Goal: Information Seeking & Learning: Learn about a topic

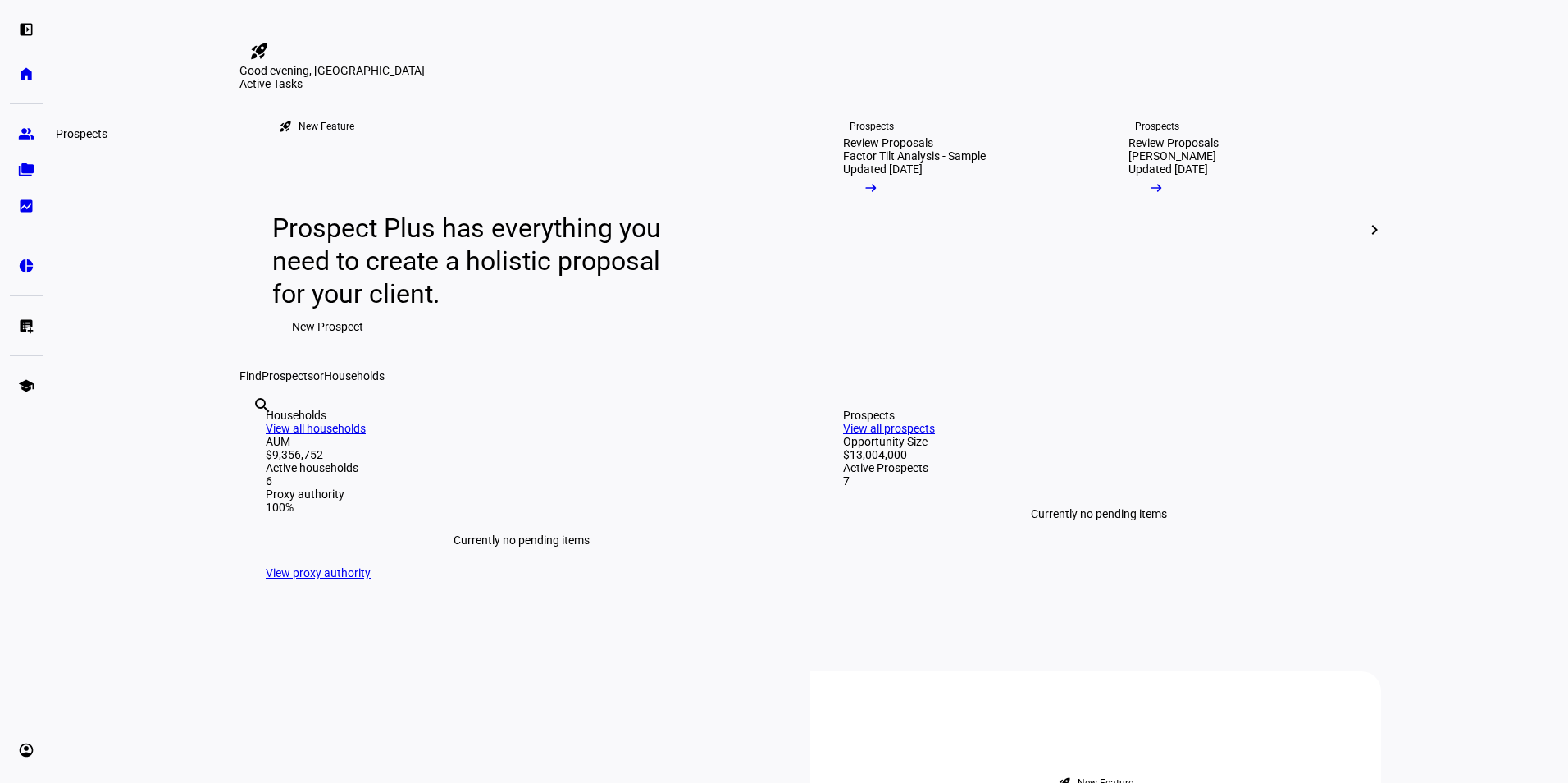
click at [25, 133] on eth-mat-symbol "group" at bounding box center [27, 134] width 17 height 17
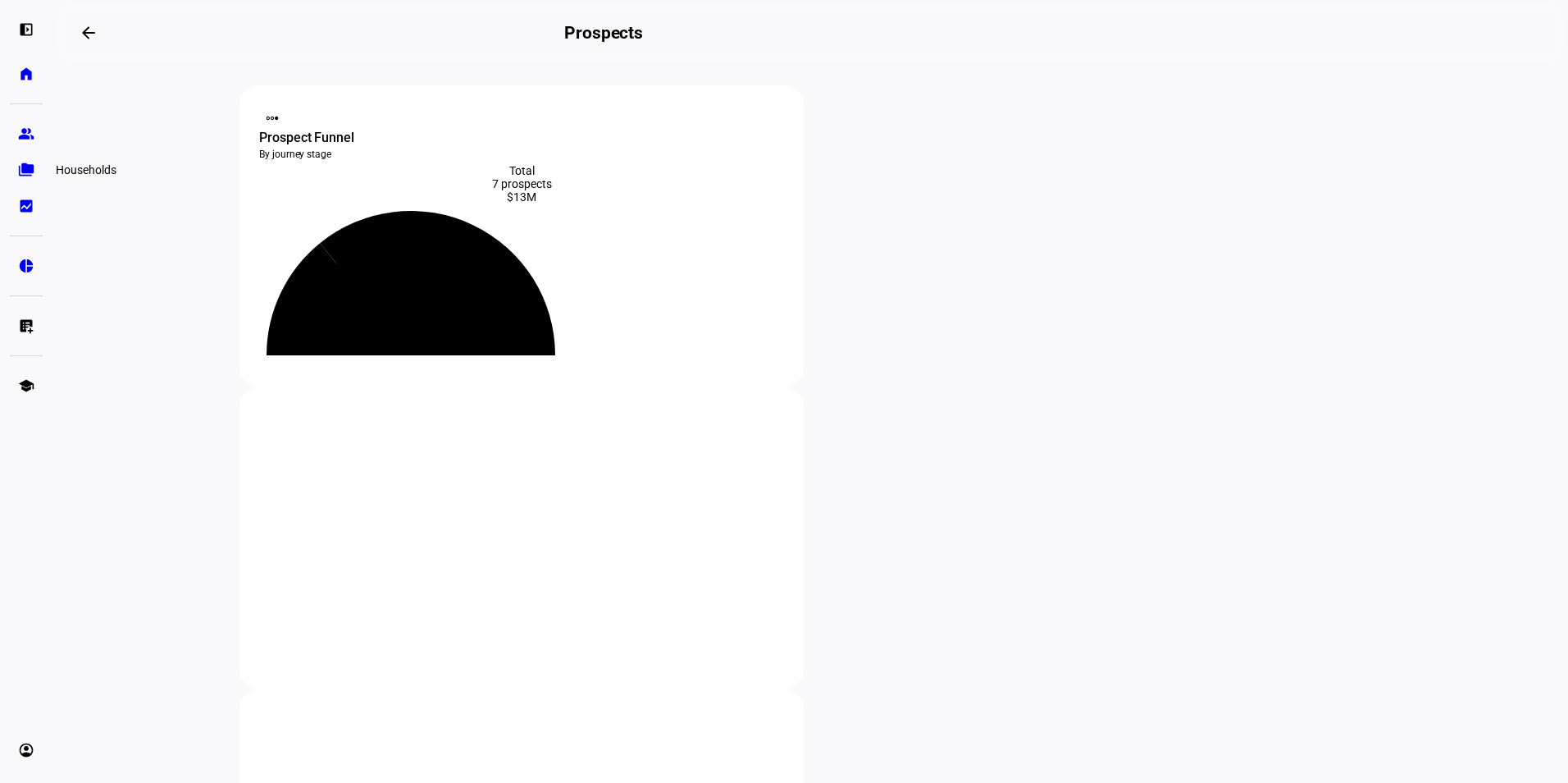
click at [29, 171] on eth-mat-symbol "folder_copy" at bounding box center [27, 170] width 17 height 17
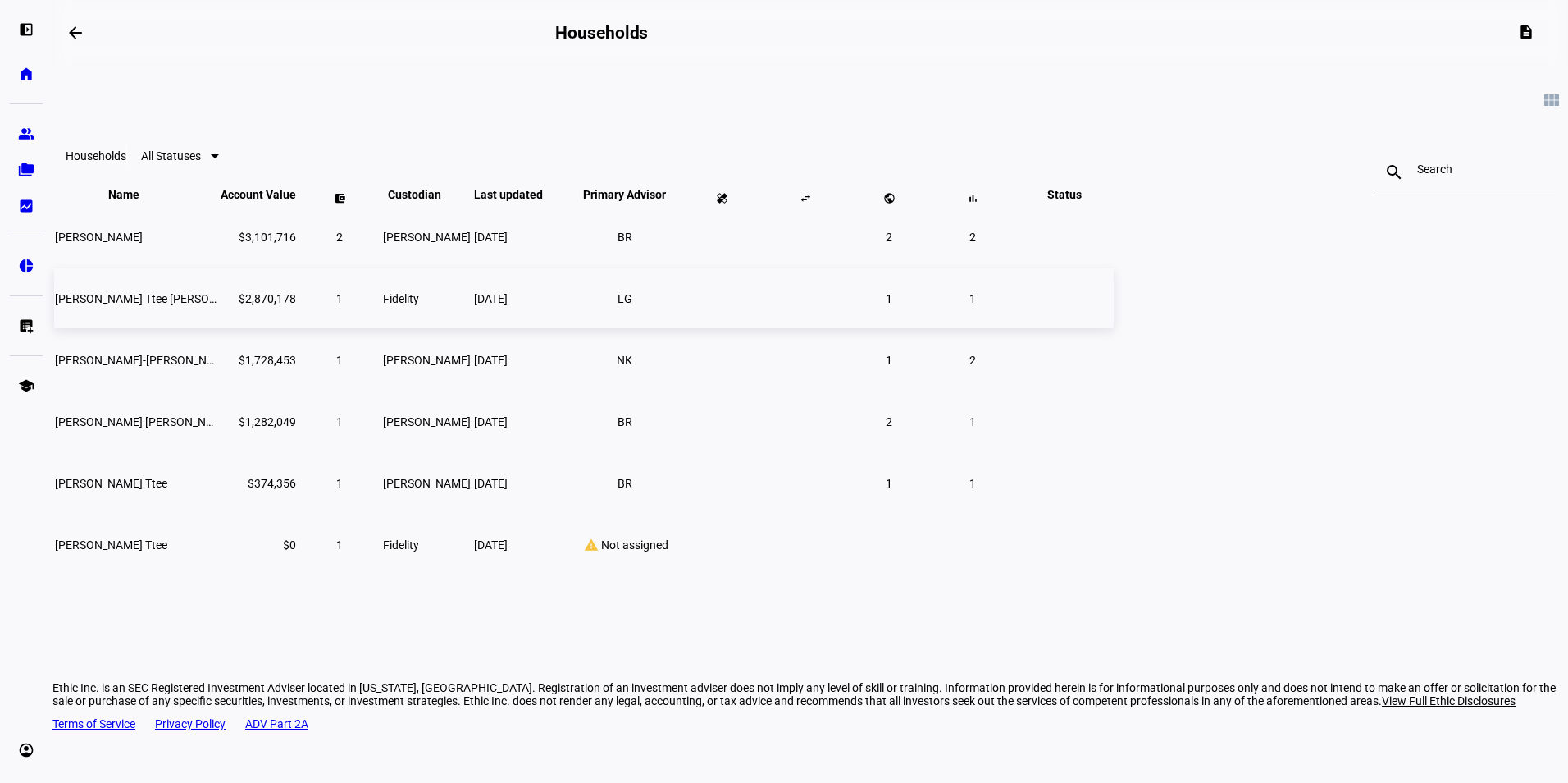
click at [568, 328] on td "[DATE]" at bounding box center [520, 298] width 95 height 60
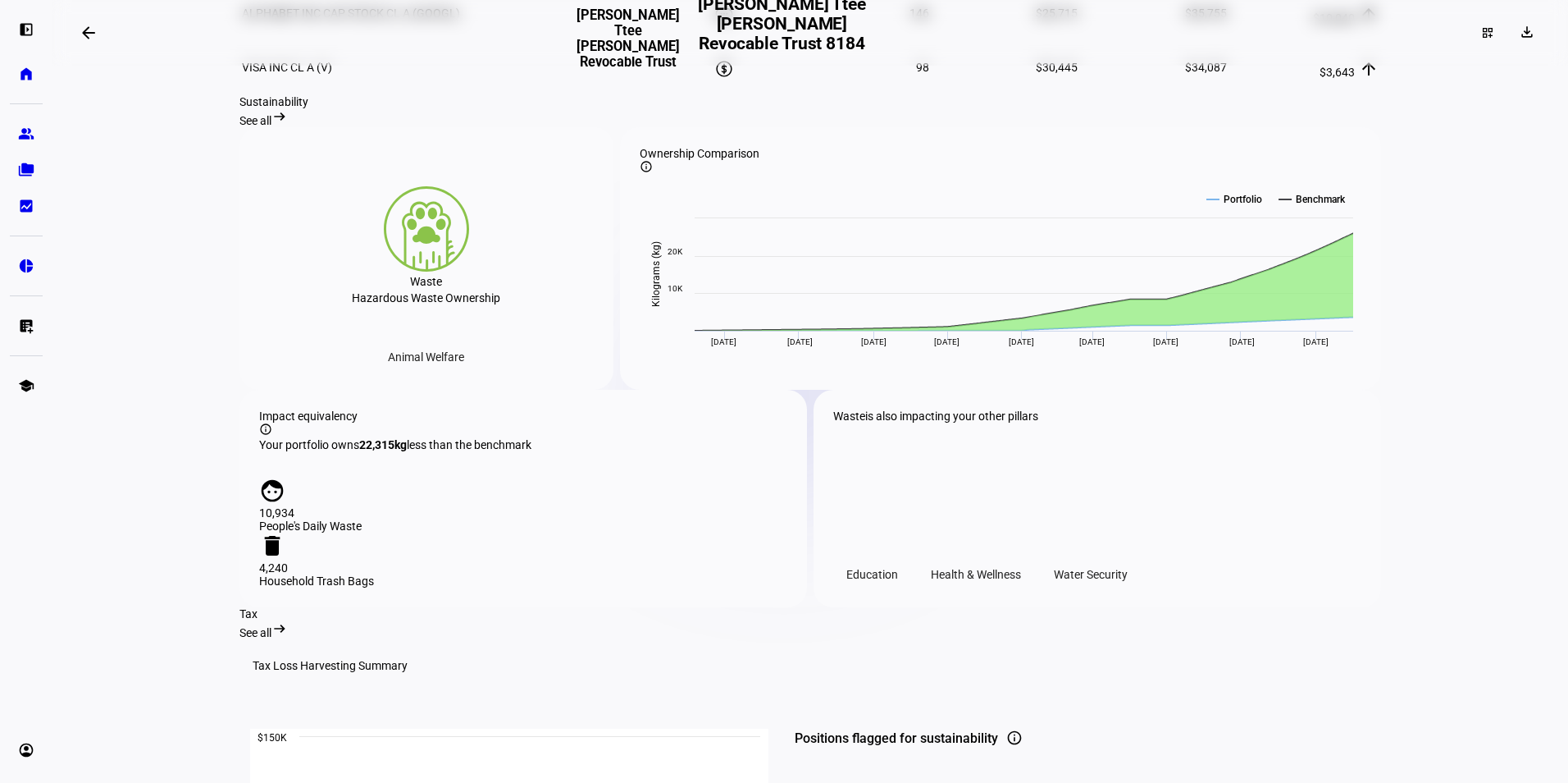
scroll to position [1584, 0]
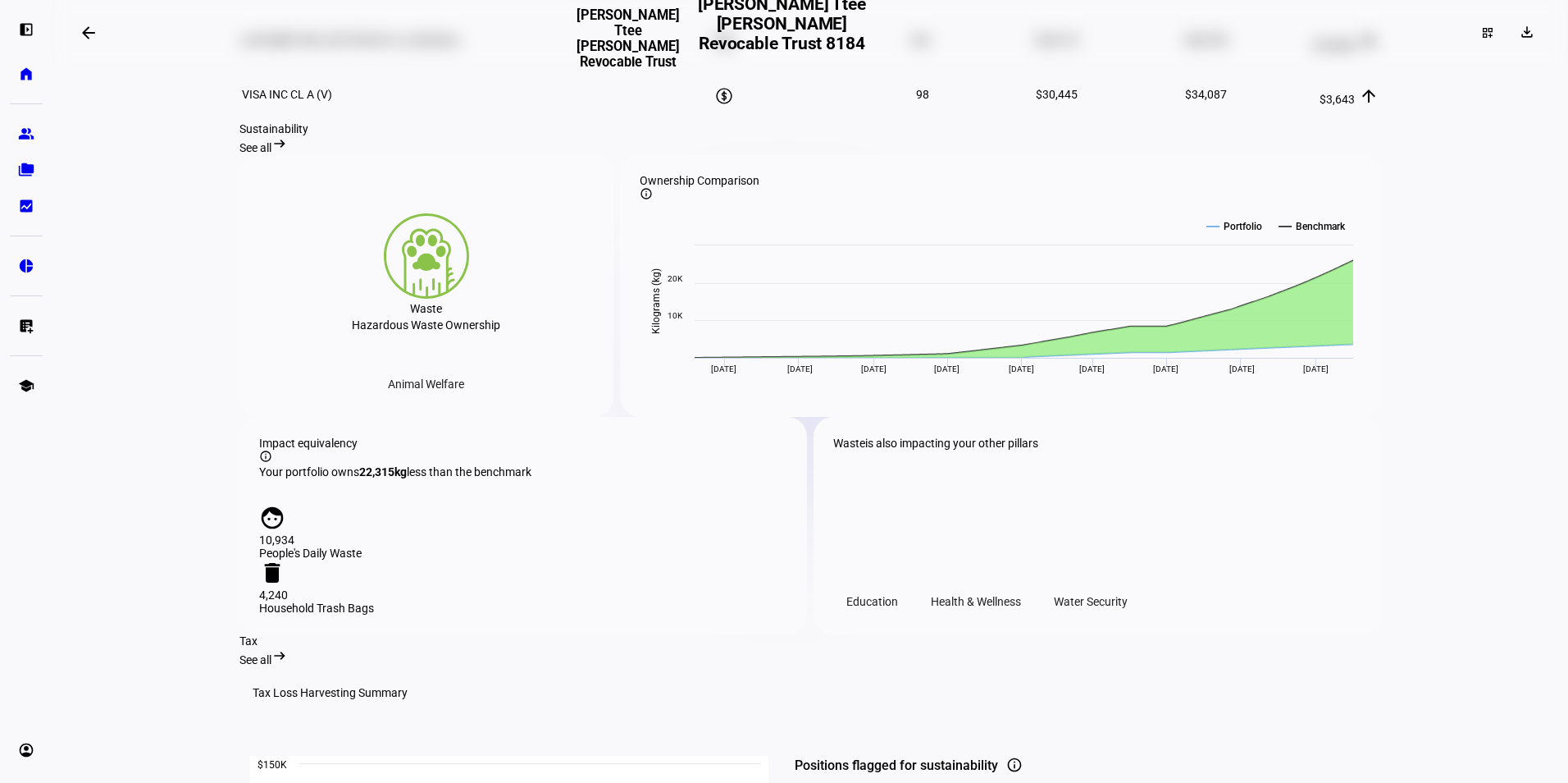
click at [271, 154] on span "See all" at bounding box center [255, 148] width 32 height 13
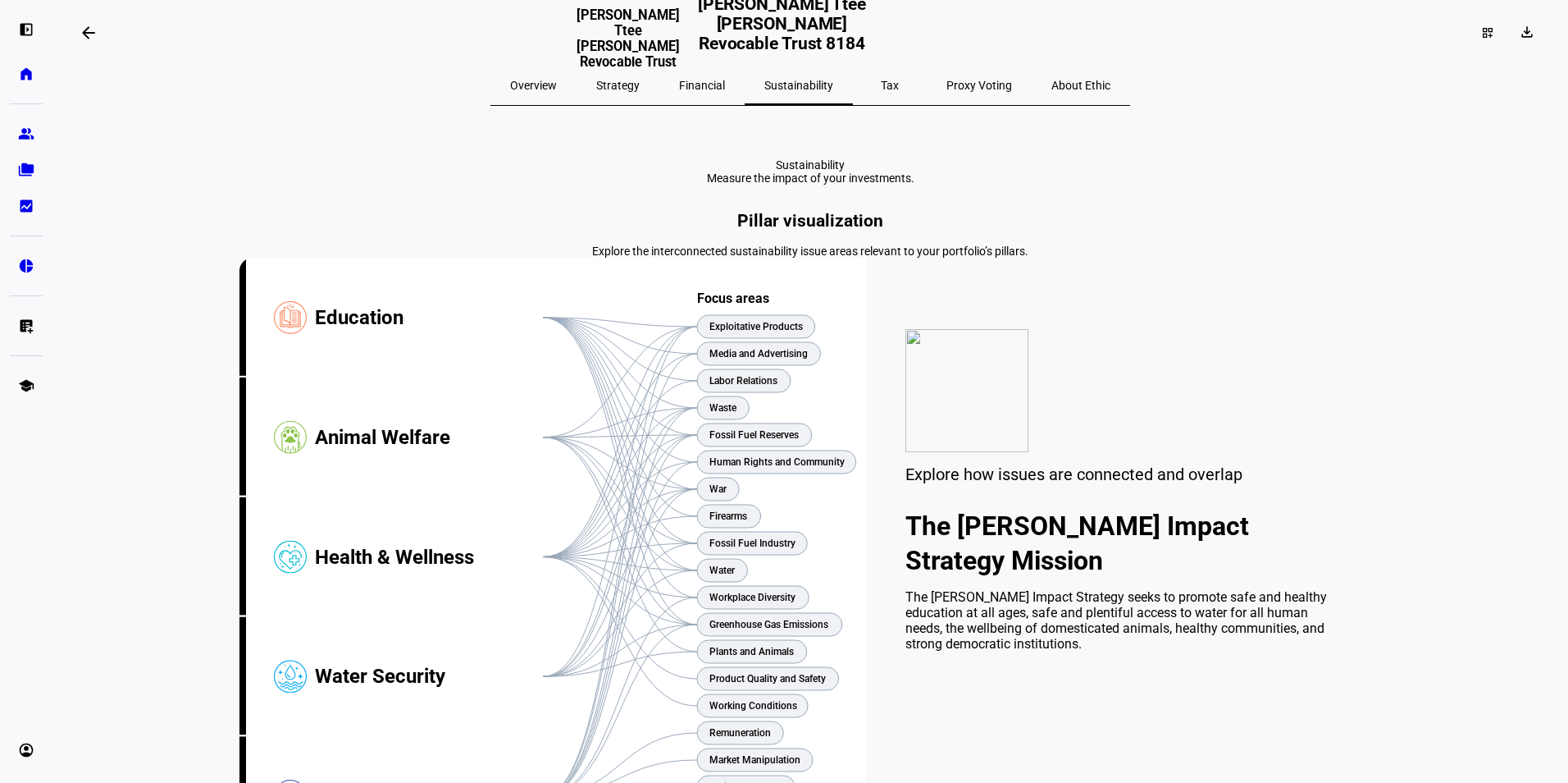
click at [640, 93] on span "Strategy" at bounding box center [618, 85] width 43 height 40
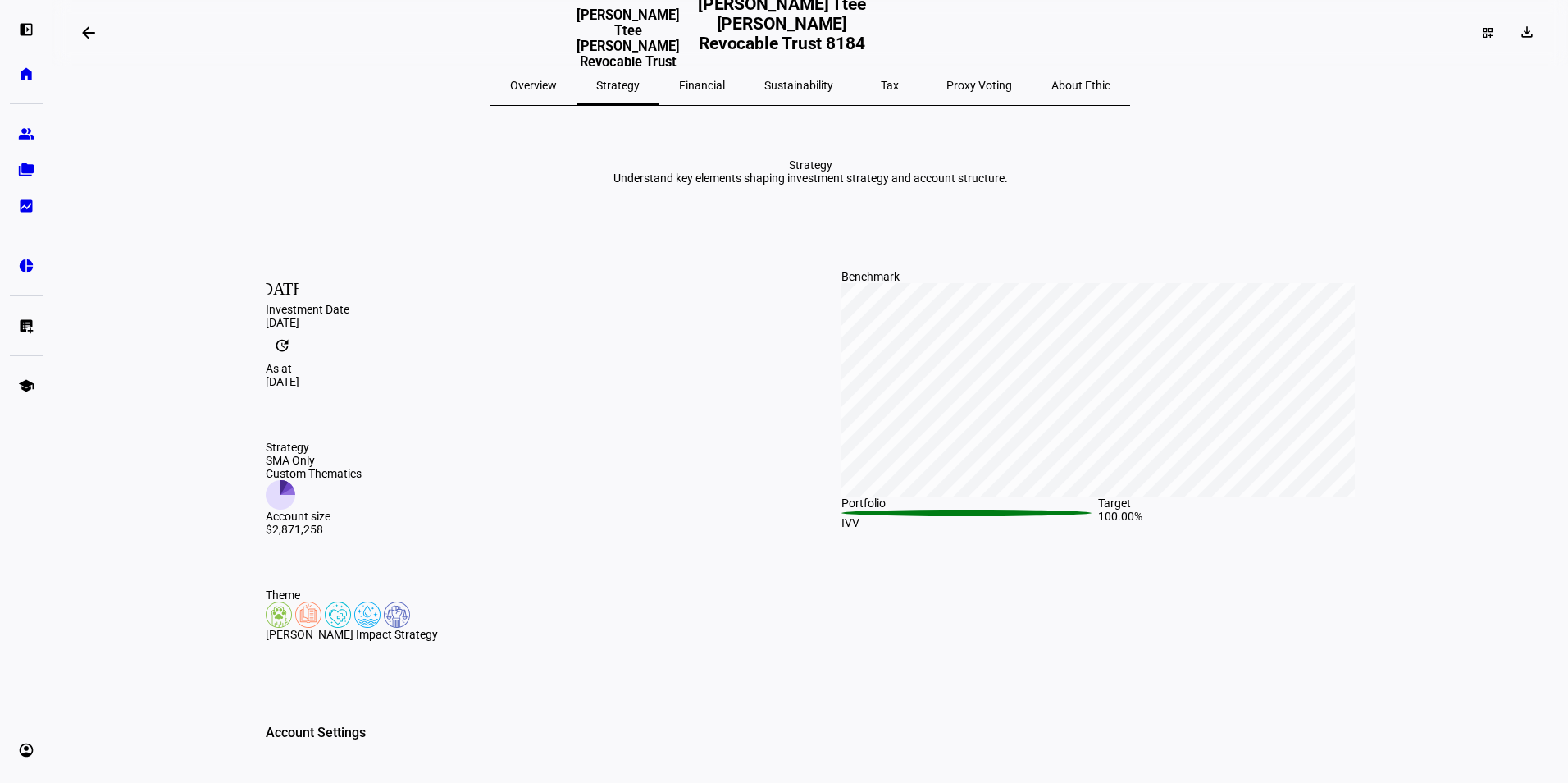
click at [713, 88] on span "Financial" at bounding box center [701, 85] width 46 height 11
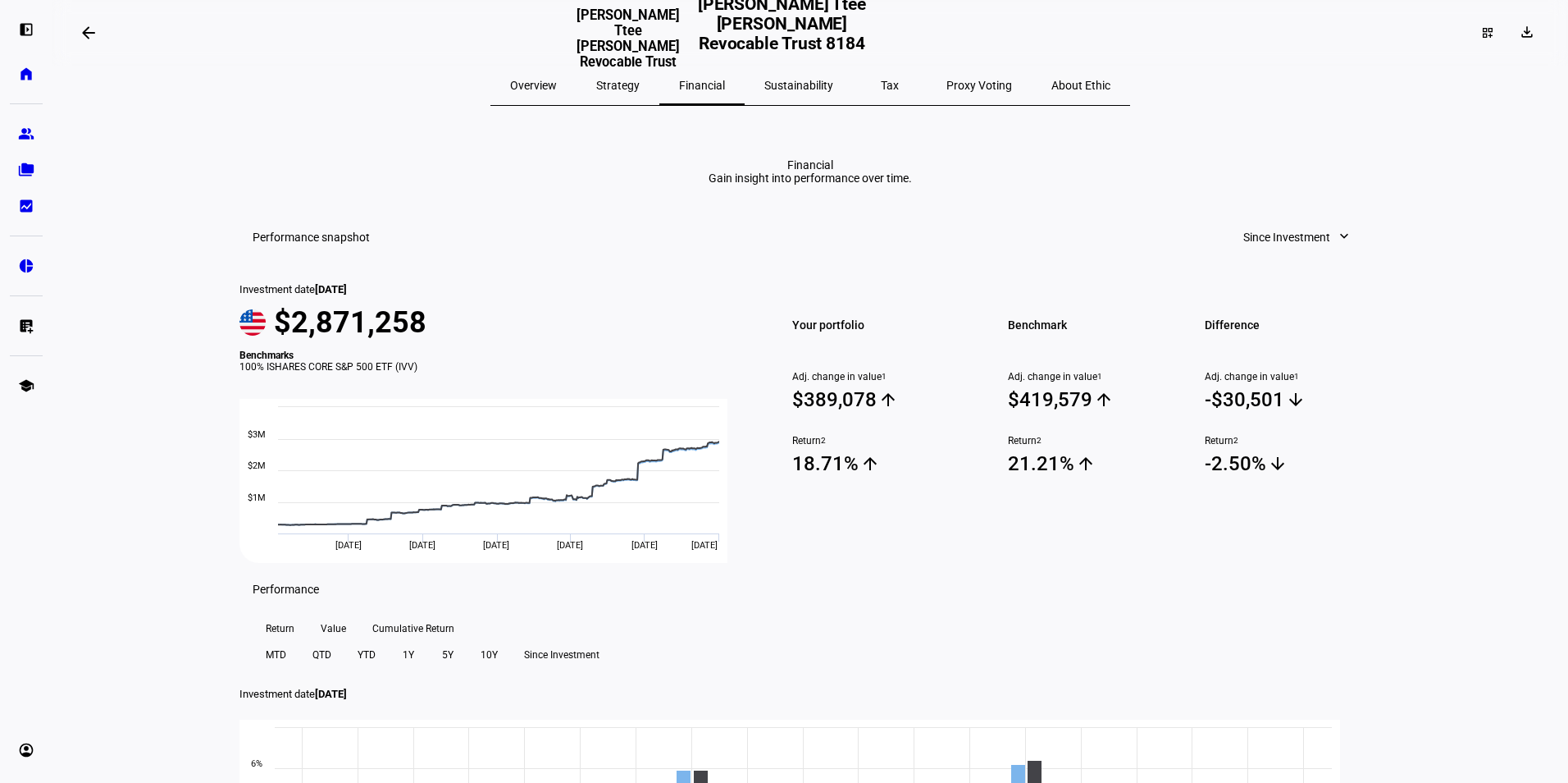
click at [819, 93] on span "Sustainability" at bounding box center [798, 85] width 69 height 40
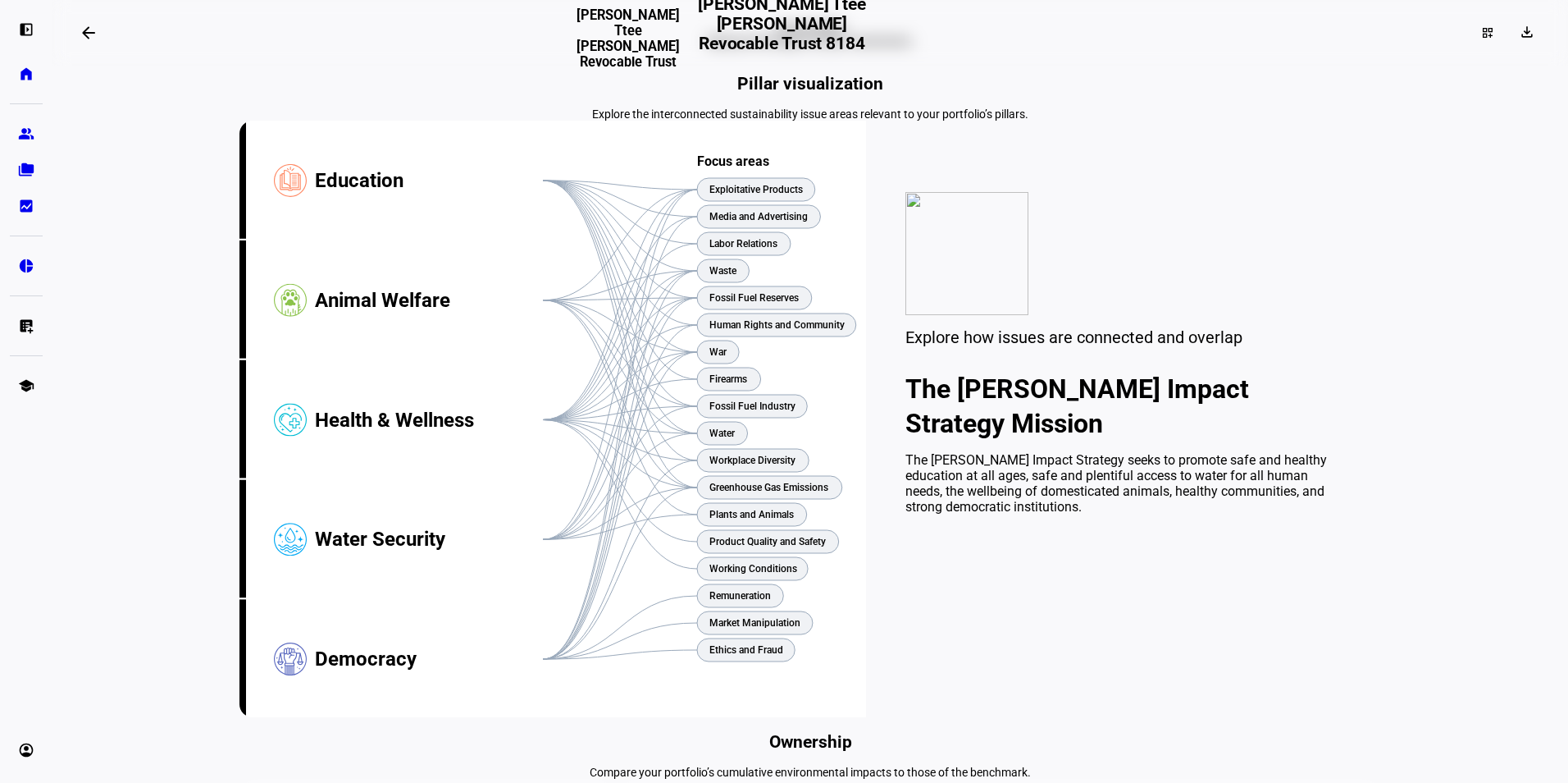
scroll to position [164, 0]
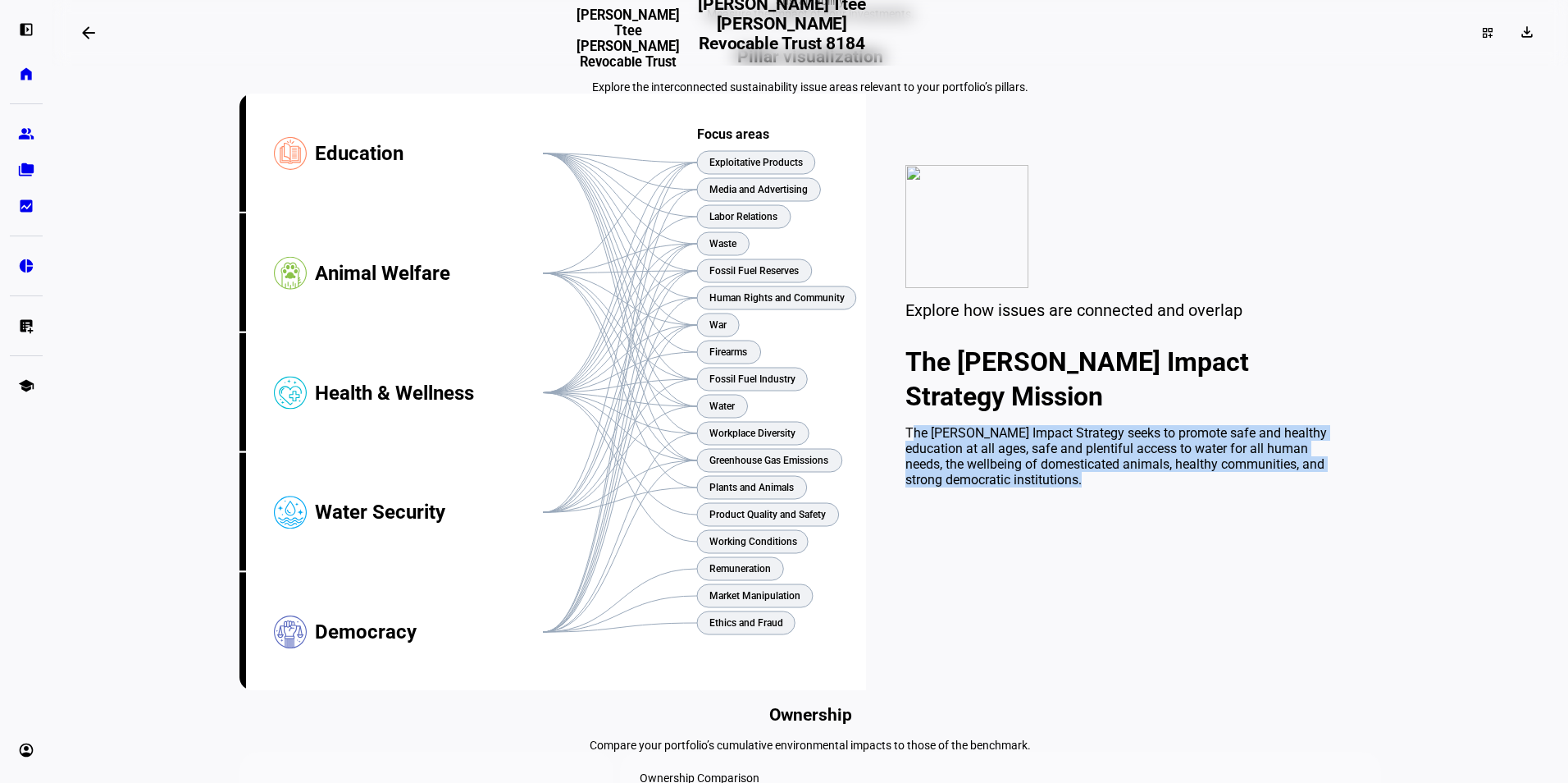
drag, startPoint x: 1079, startPoint y: 605, endPoint x: 888, endPoint y: 553, distance: 198.0
click at [888, 553] on div "Explore how issues are connected and overlap The [PERSON_NAME] Impact Strategy …" at bounding box center [1123, 378] width 515 height 570
copy div "The [PERSON_NAME] Impact Strategy seeks to promote safe and healthy education a…"
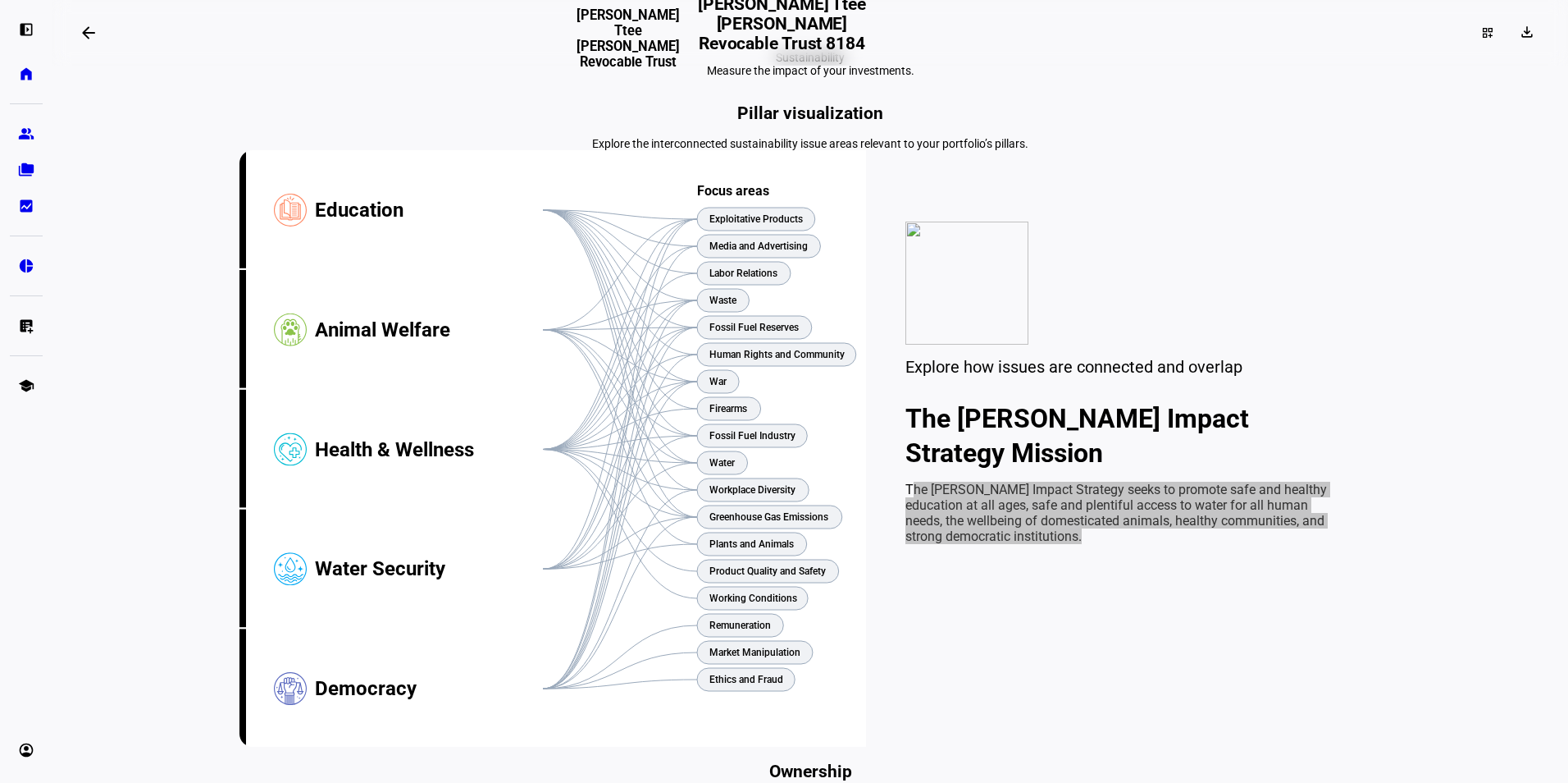
scroll to position [0, 0]
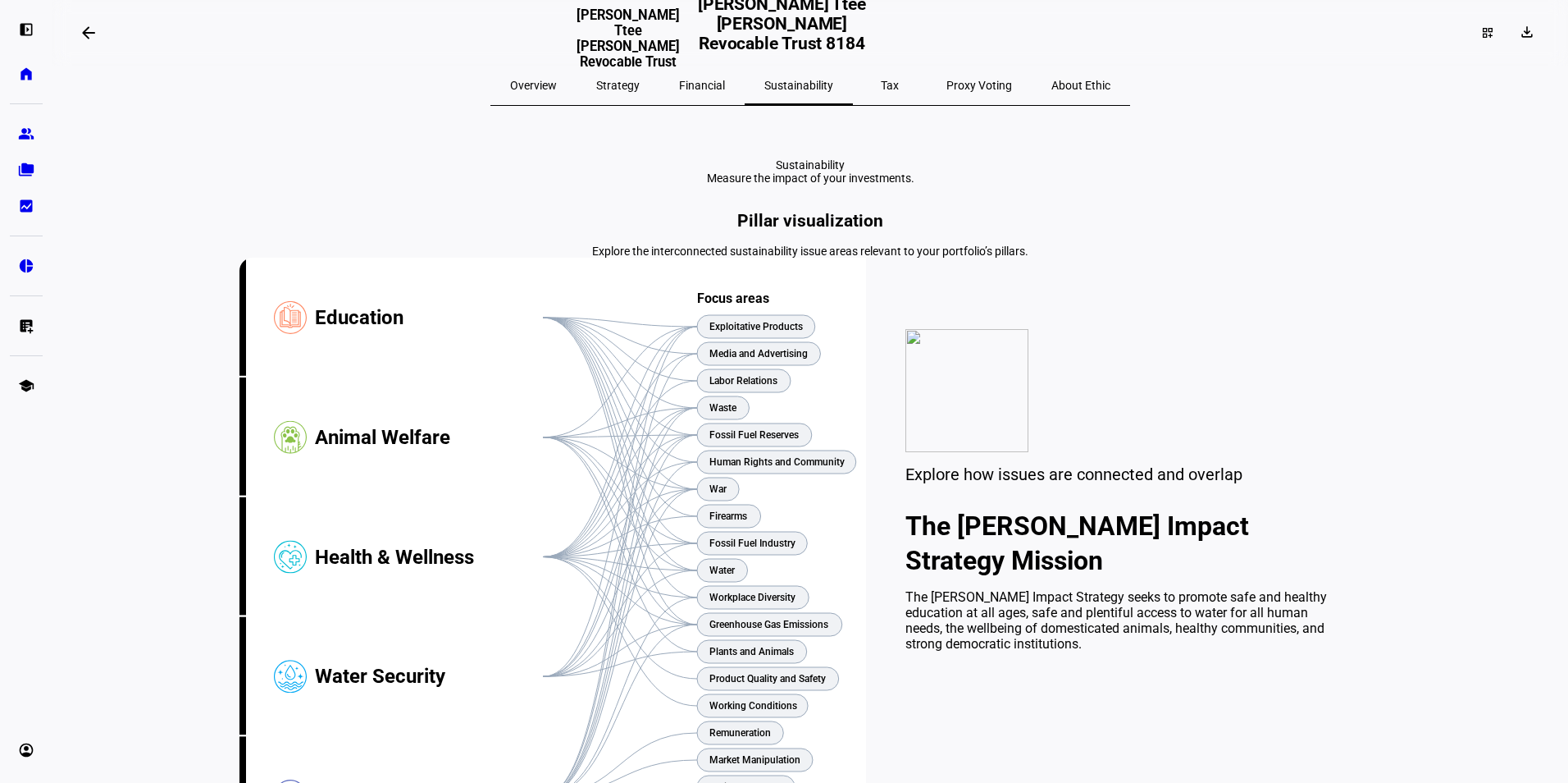
click at [557, 81] on span "Overview" at bounding box center [533, 85] width 47 height 11
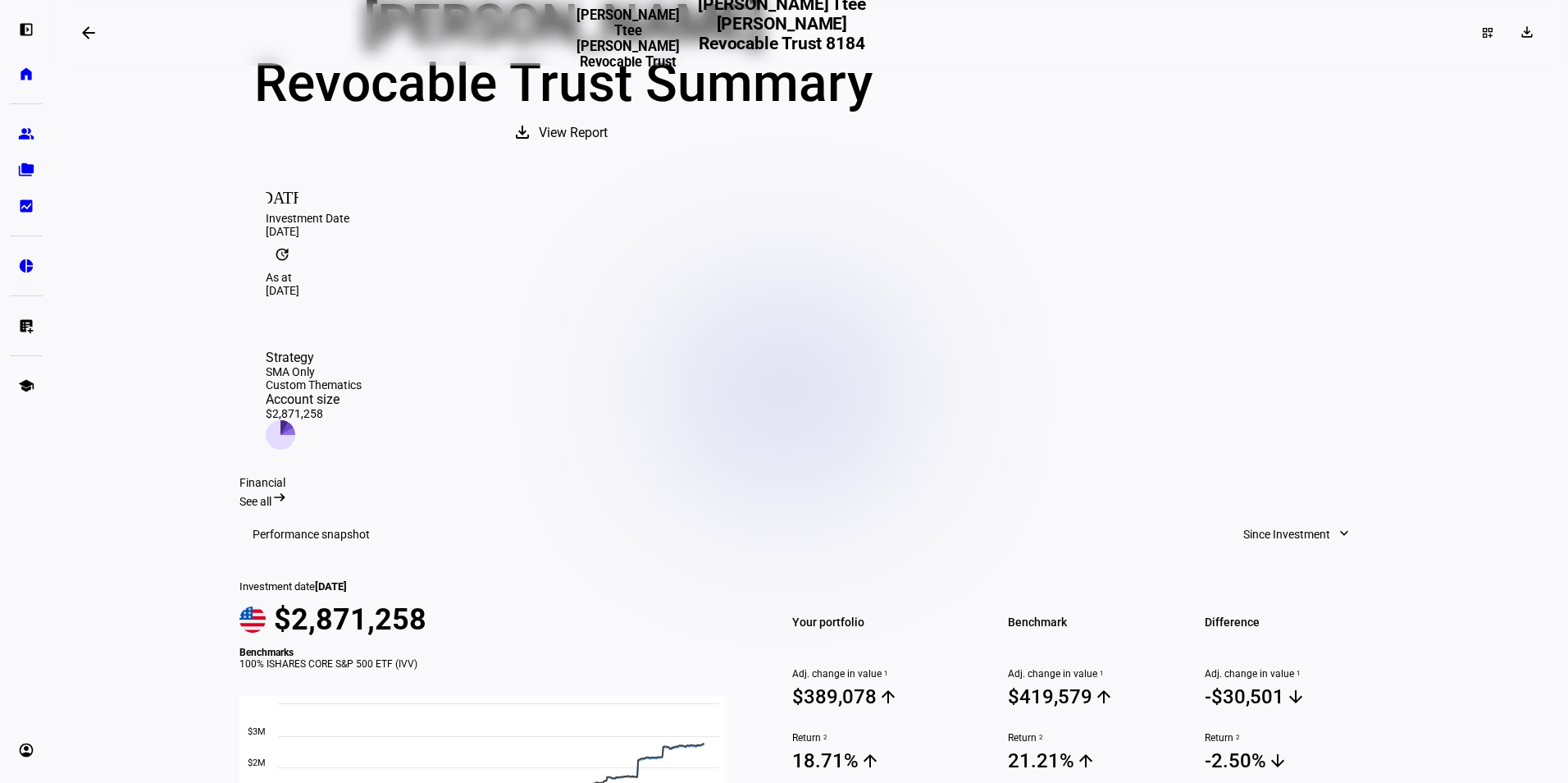
scroll to position [410, 0]
